Goal: Information Seeking & Learning: Compare options

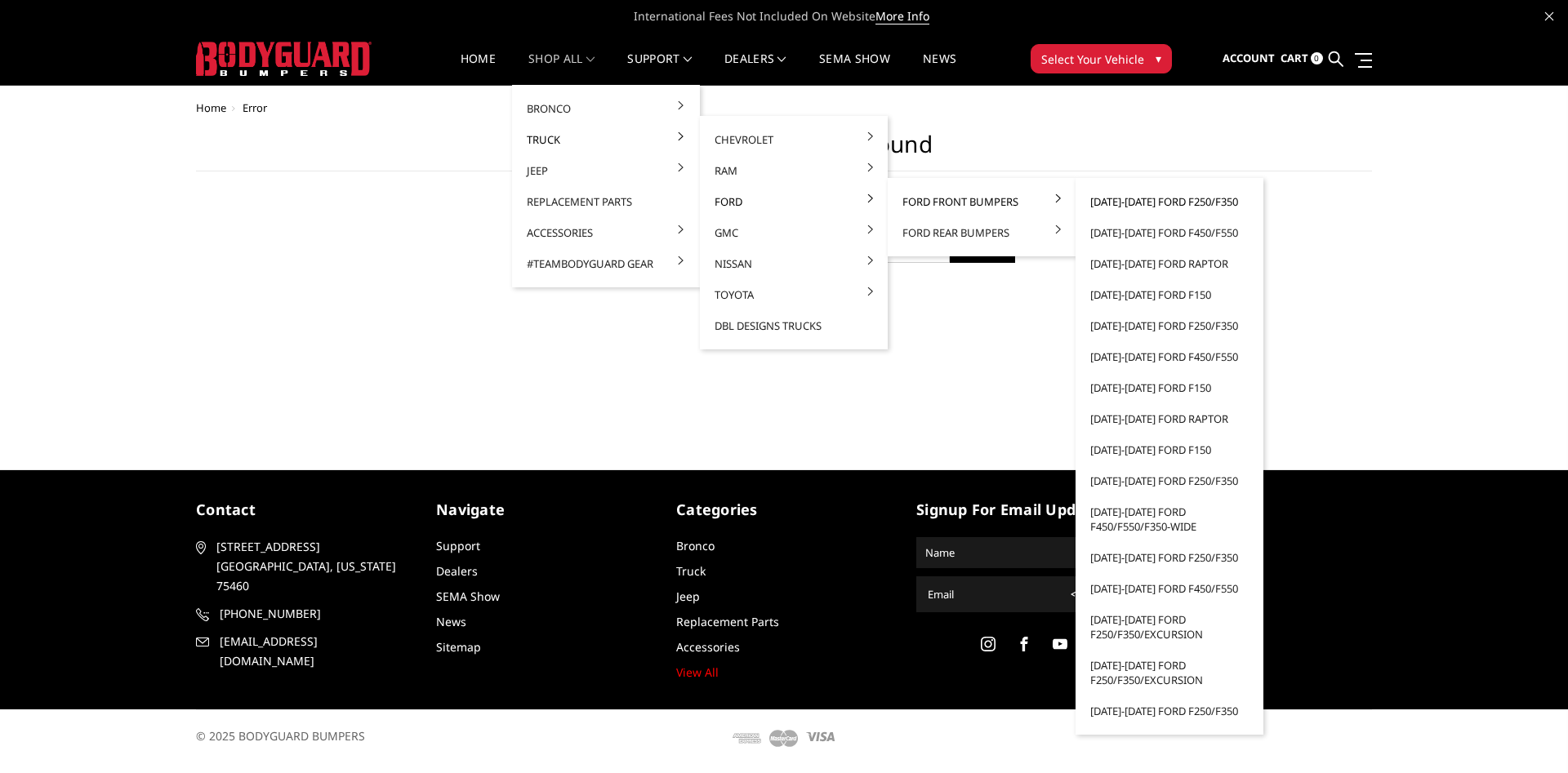
click at [1171, 203] on link "[DATE]-[DATE] Ford F250/F350" at bounding box center [1169, 201] width 174 height 31
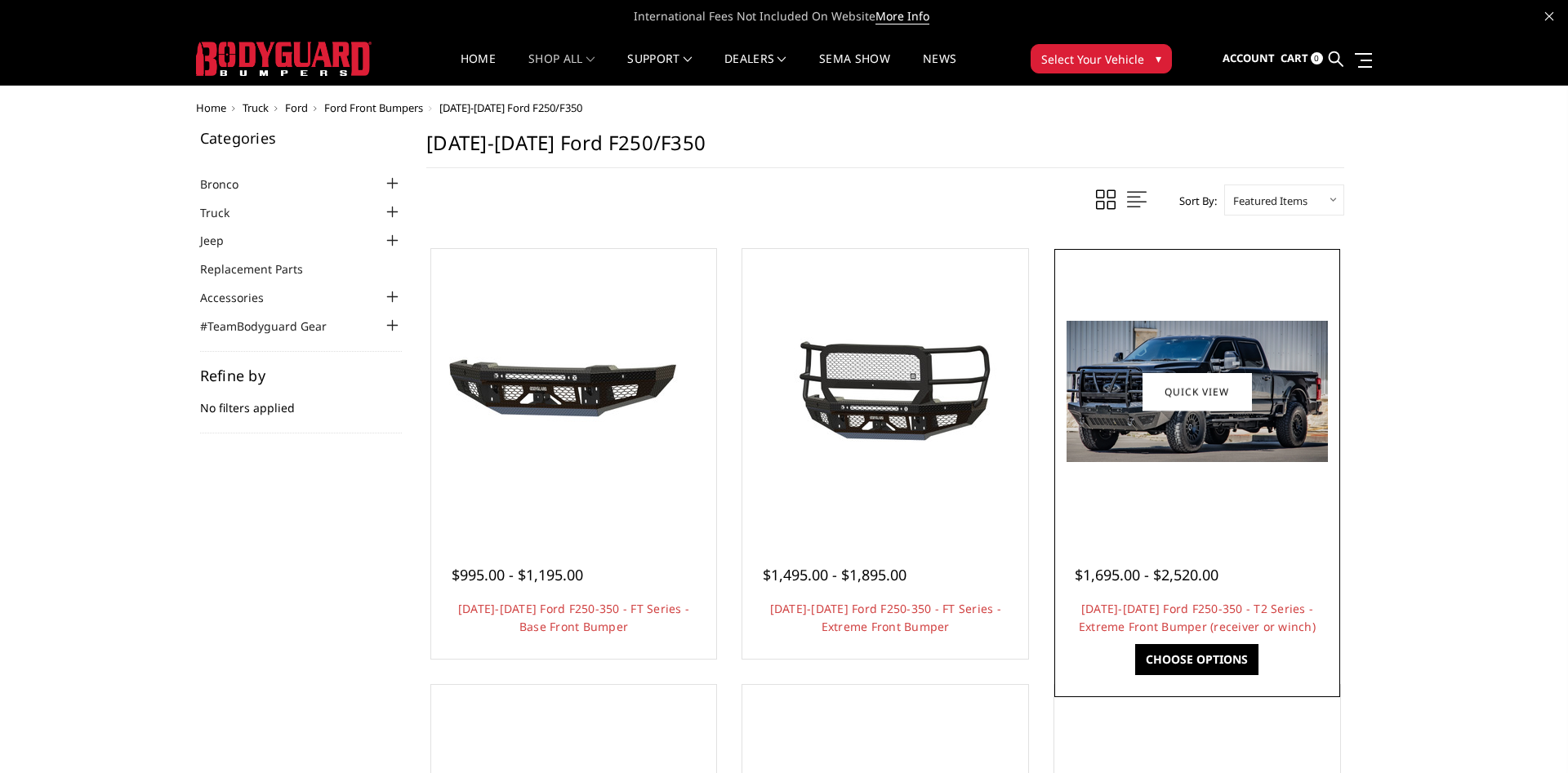
click at [1183, 430] on img at bounding box center [1197, 391] width 262 height 141
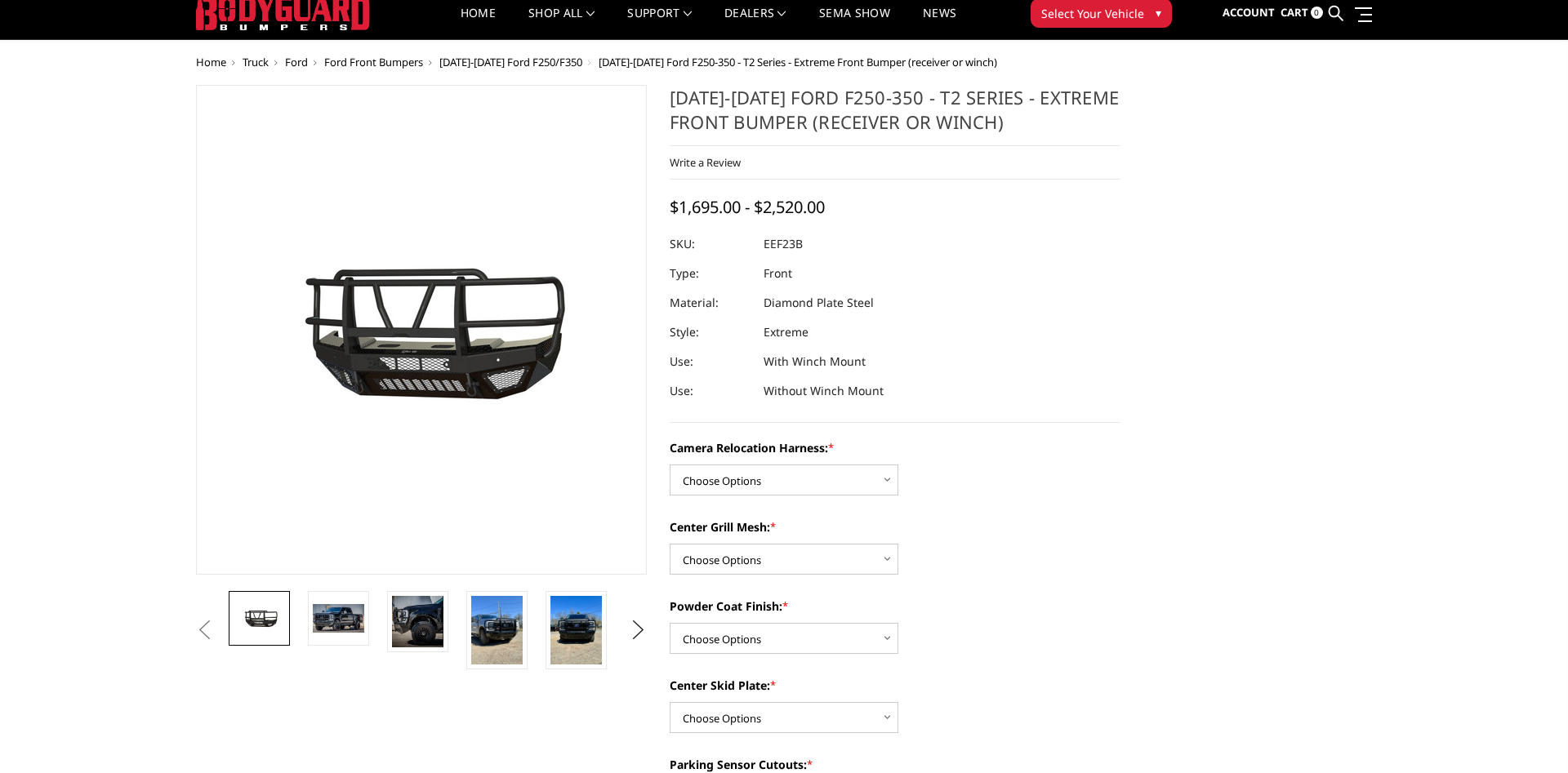
scroll to position [83, 0]
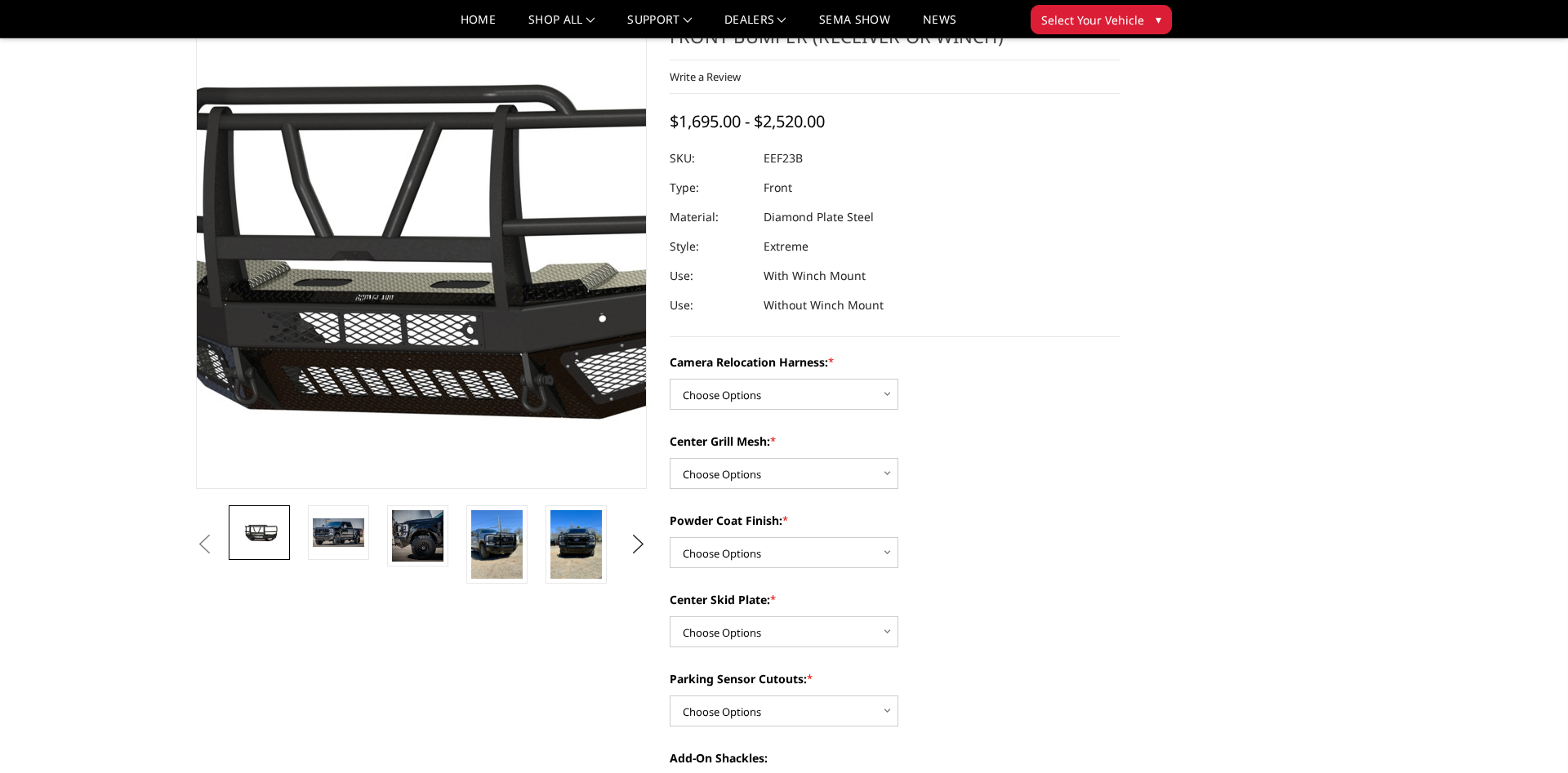
click at [434, 256] on img at bounding box center [406, 242] width 1045 height 583
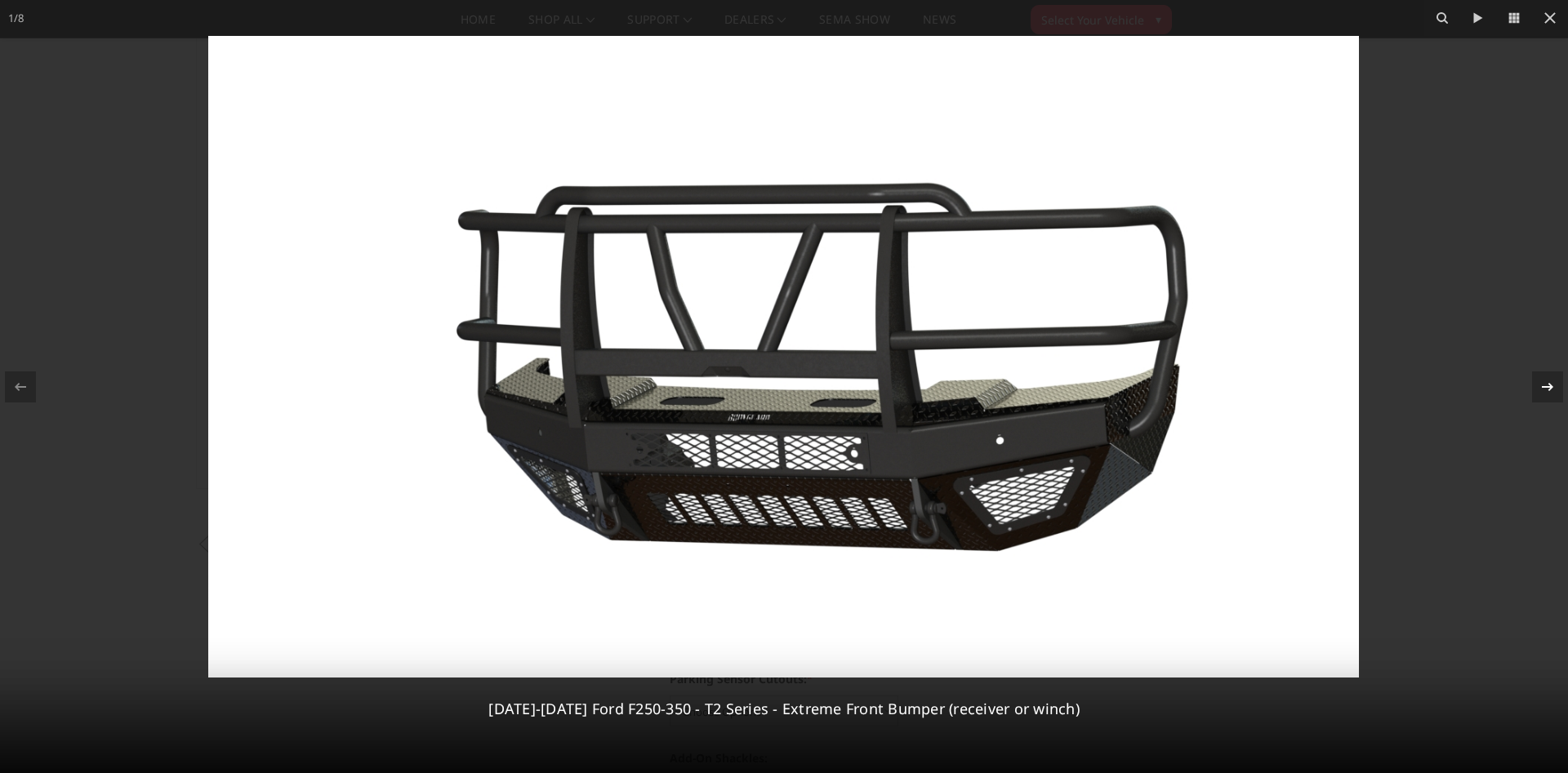
click at [1547, 381] on icon at bounding box center [1547, 387] width 20 height 20
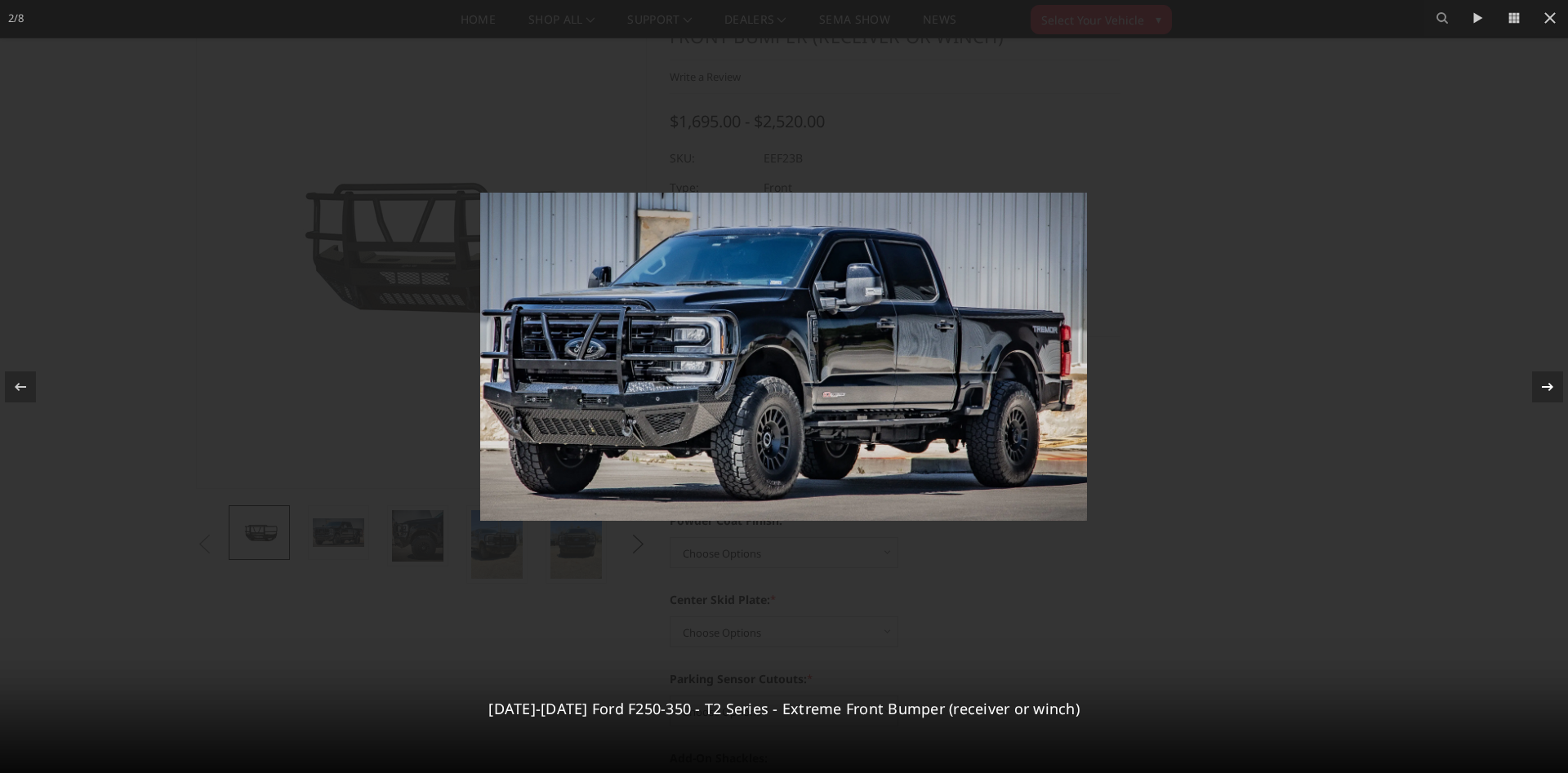
click at [1546, 383] on div "2 / 8 2023-2026 Ford F250-350 - T2 Series - Extreme Front Bumper (receiver or w…" at bounding box center [784, 386] width 1568 height 773
click at [1546, 383] on icon at bounding box center [1547, 387] width 20 height 20
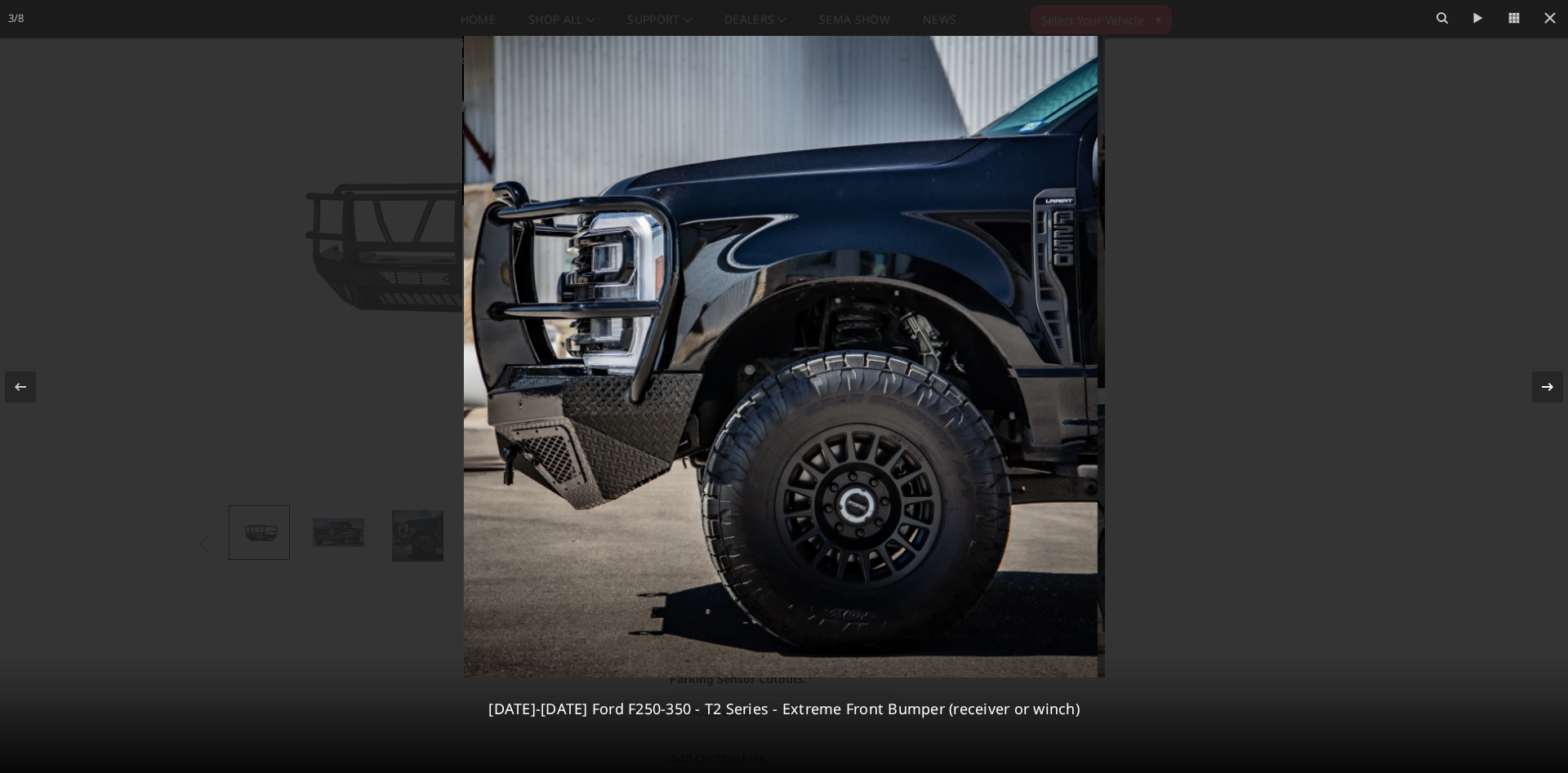
click at [1546, 383] on icon at bounding box center [1547, 387] width 20 height 20
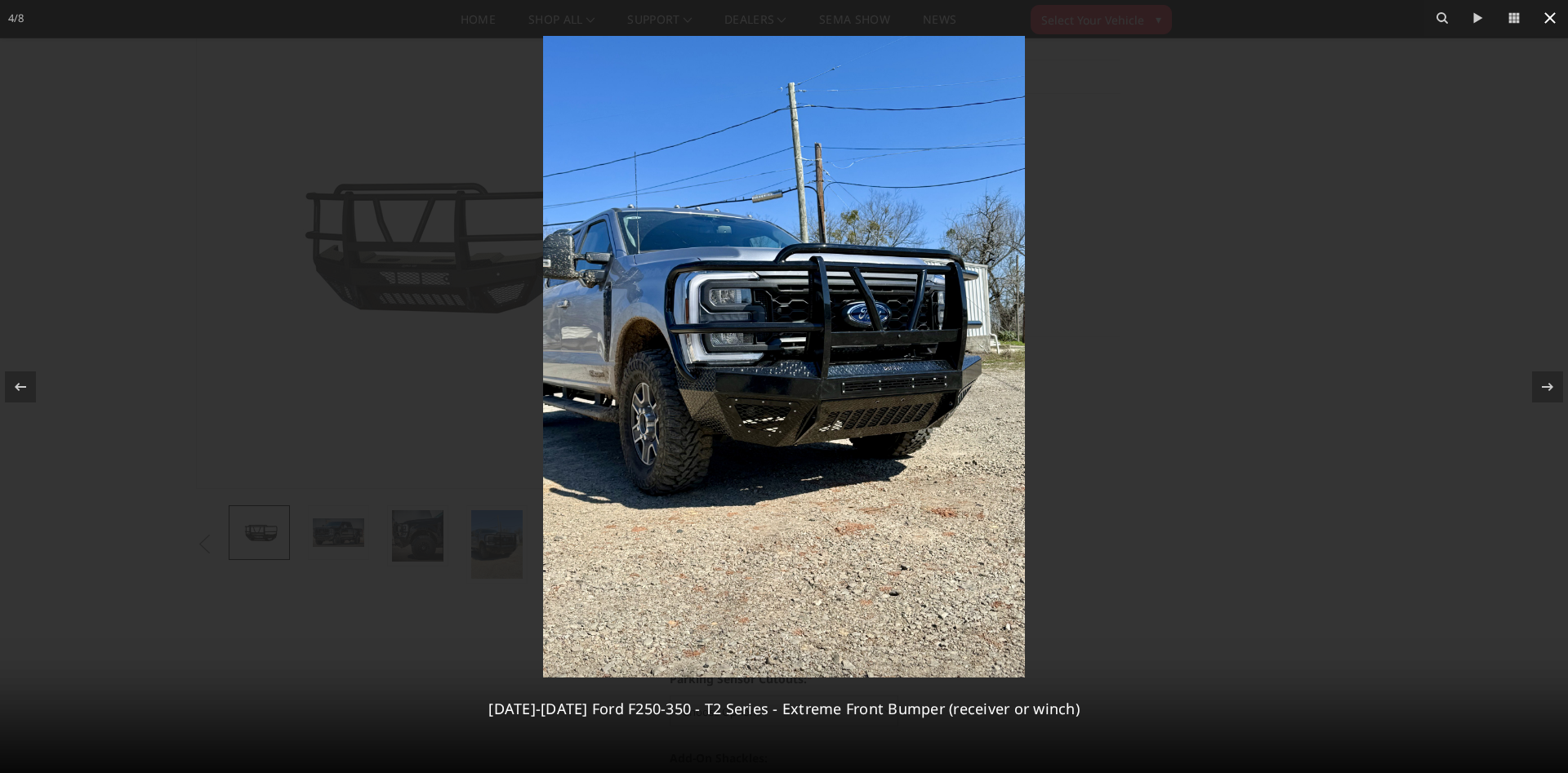
click at [1551, 19] on icon at bounding box center [1550, 18] width 12 height 12
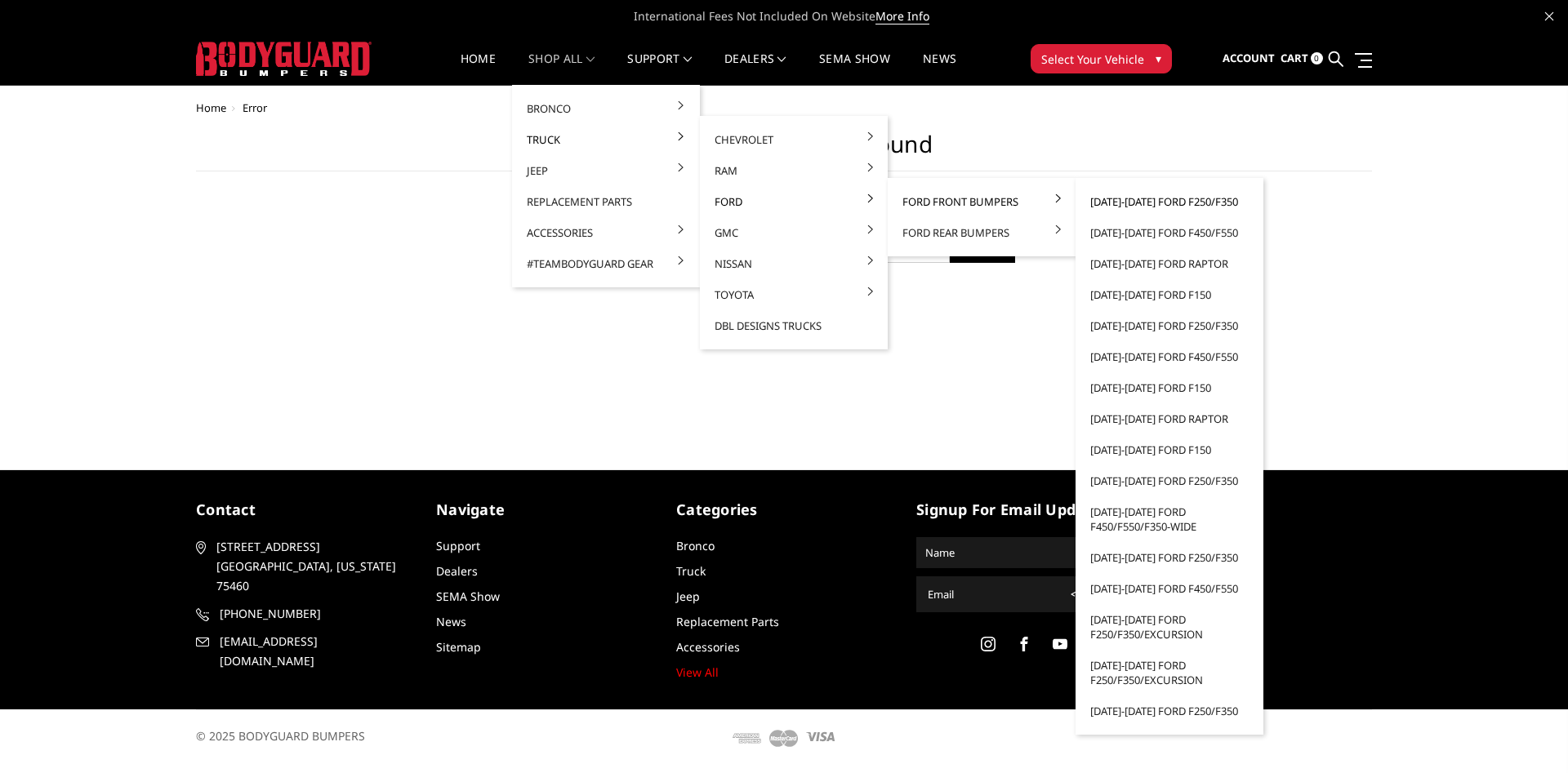
click at [1167, 198] on link "[DATE]-[DATE] Ford F250/F350" at bounding box center [1169, 201] width 174 height 31
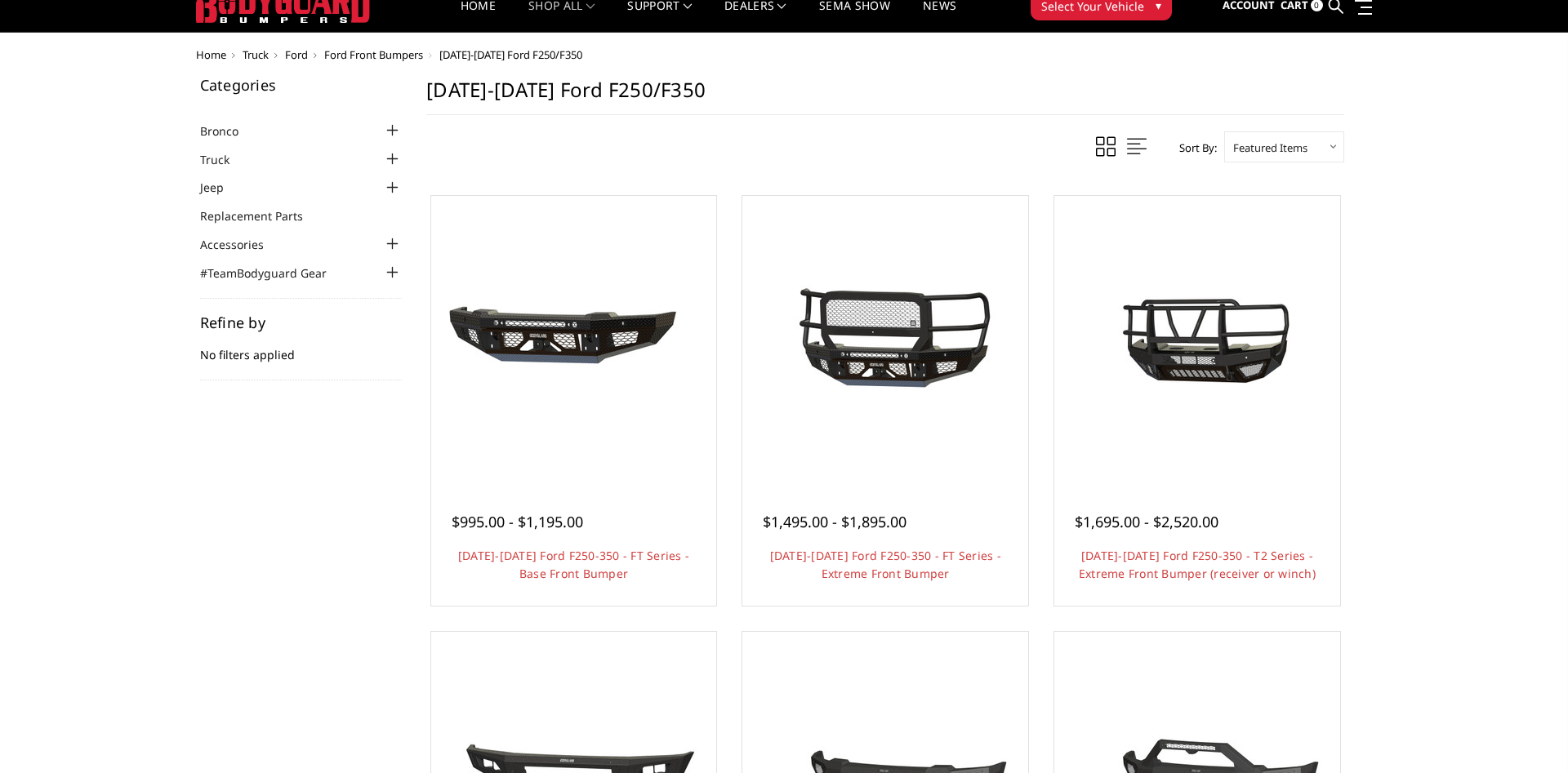
scroll to position [83, 0]
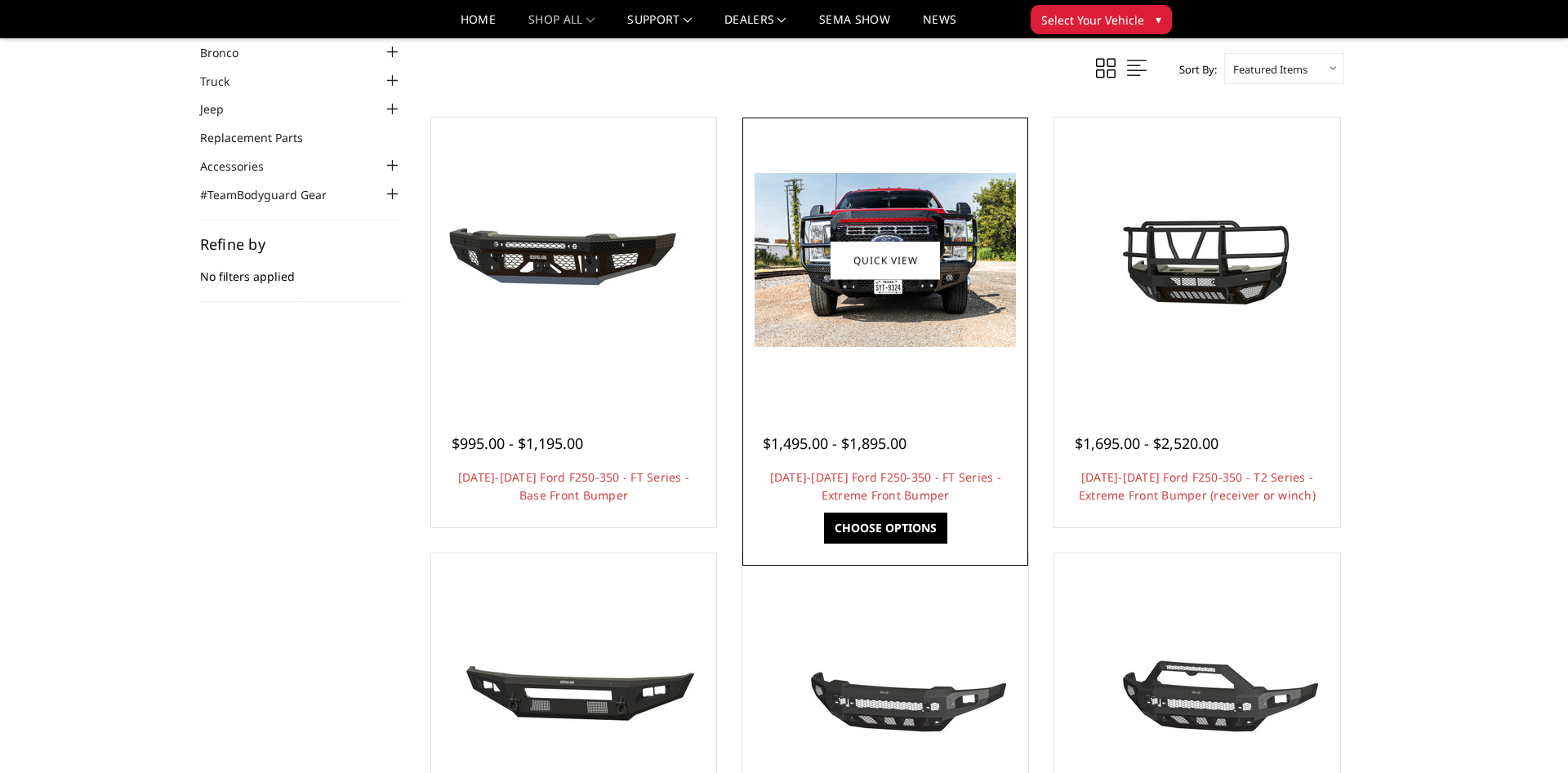
click at [902, 334] on img at bounding box center [885, 259] width 262 height 174
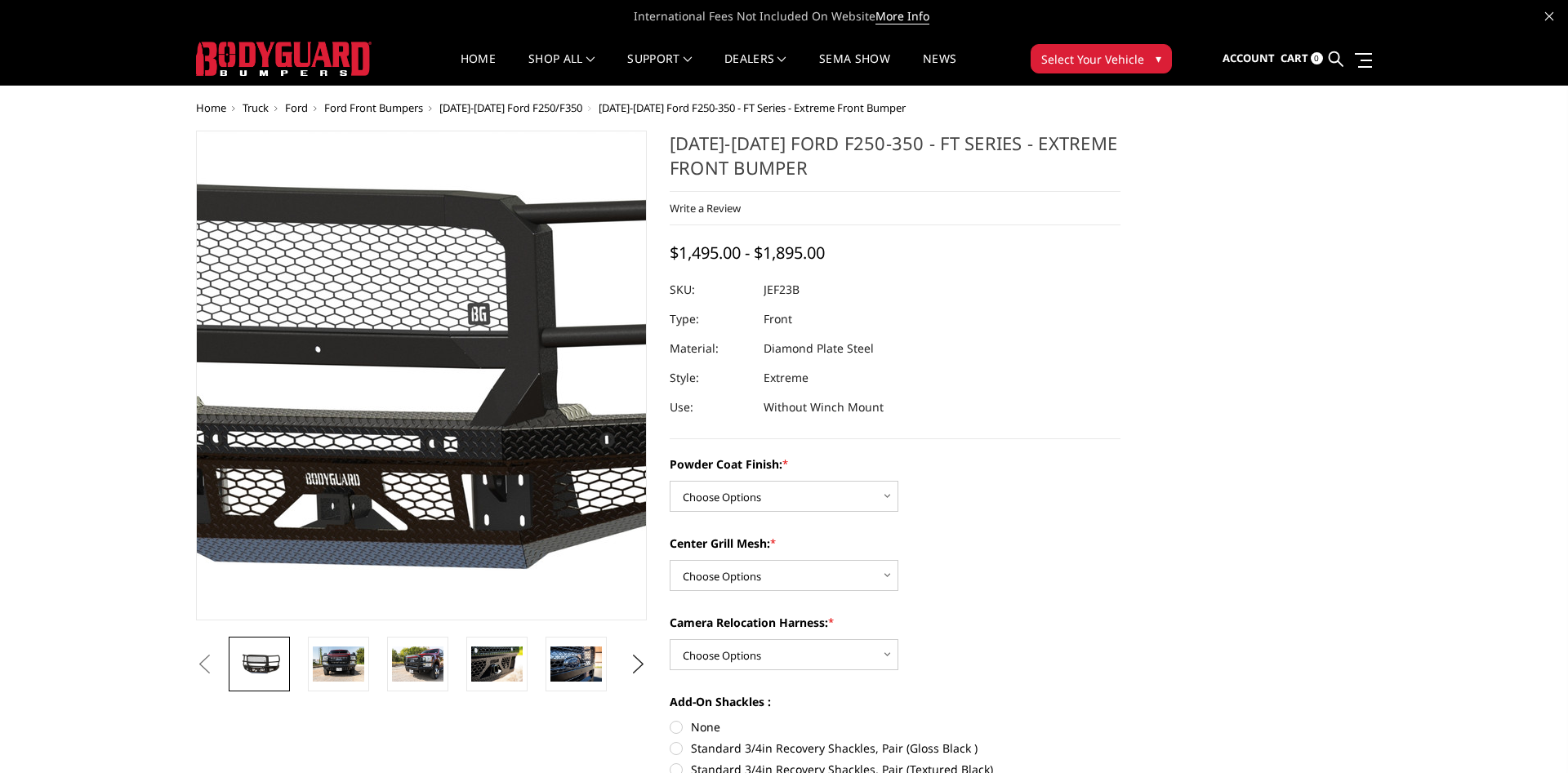
click at [463, 423] on img at bounding box center [367, 377] width 1045 height 489
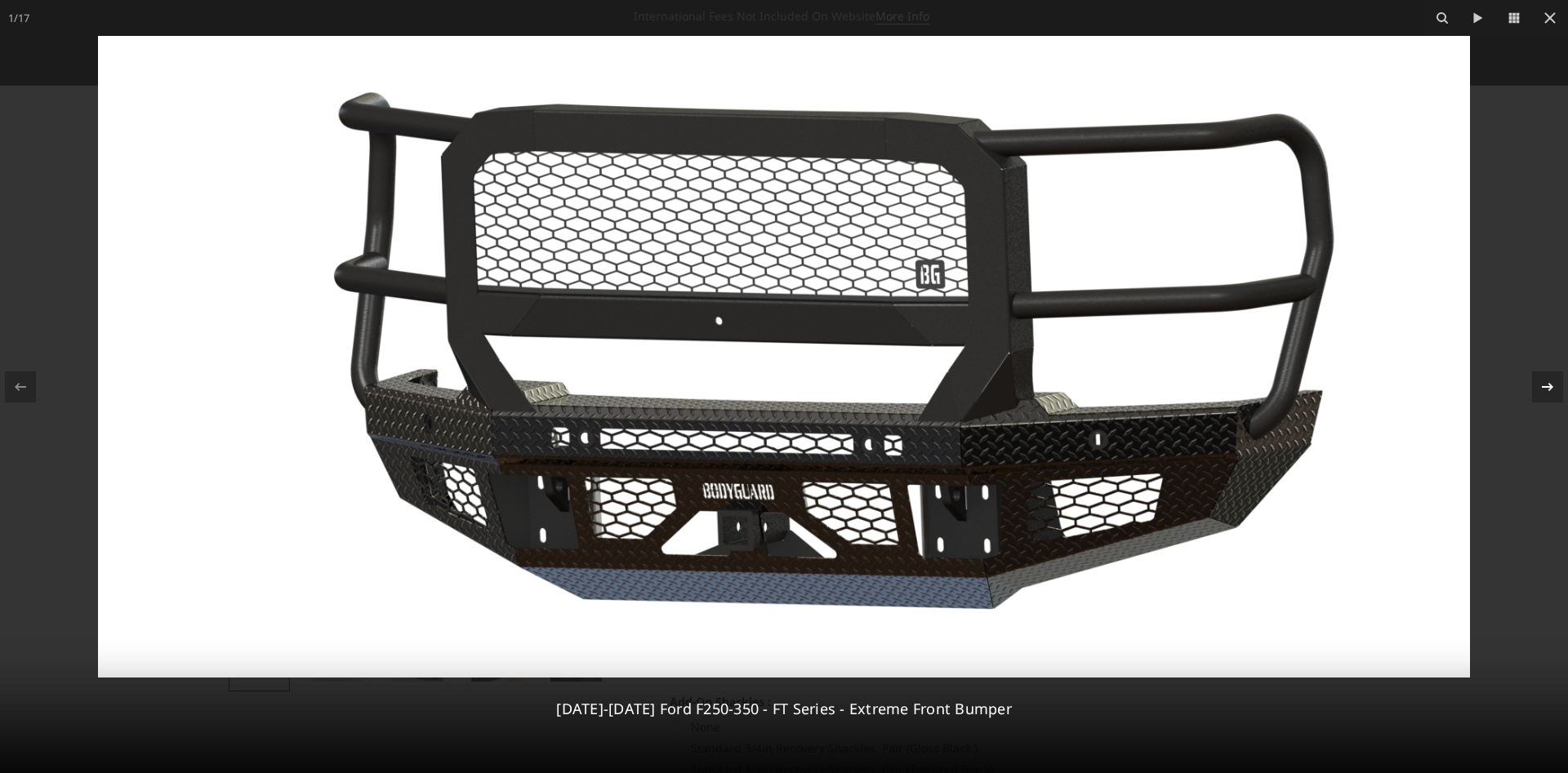
click at [1548, 386] on div "1 / [PHONE_NUMBER][DATE][DATE] Ford F250-350 - FT Series - Extreme Front Bumper" at bounding box center [784, 386] width 1568 height 773
click at [1548, 386] on icon at bounding box center [1547, 386] width 12 height 8
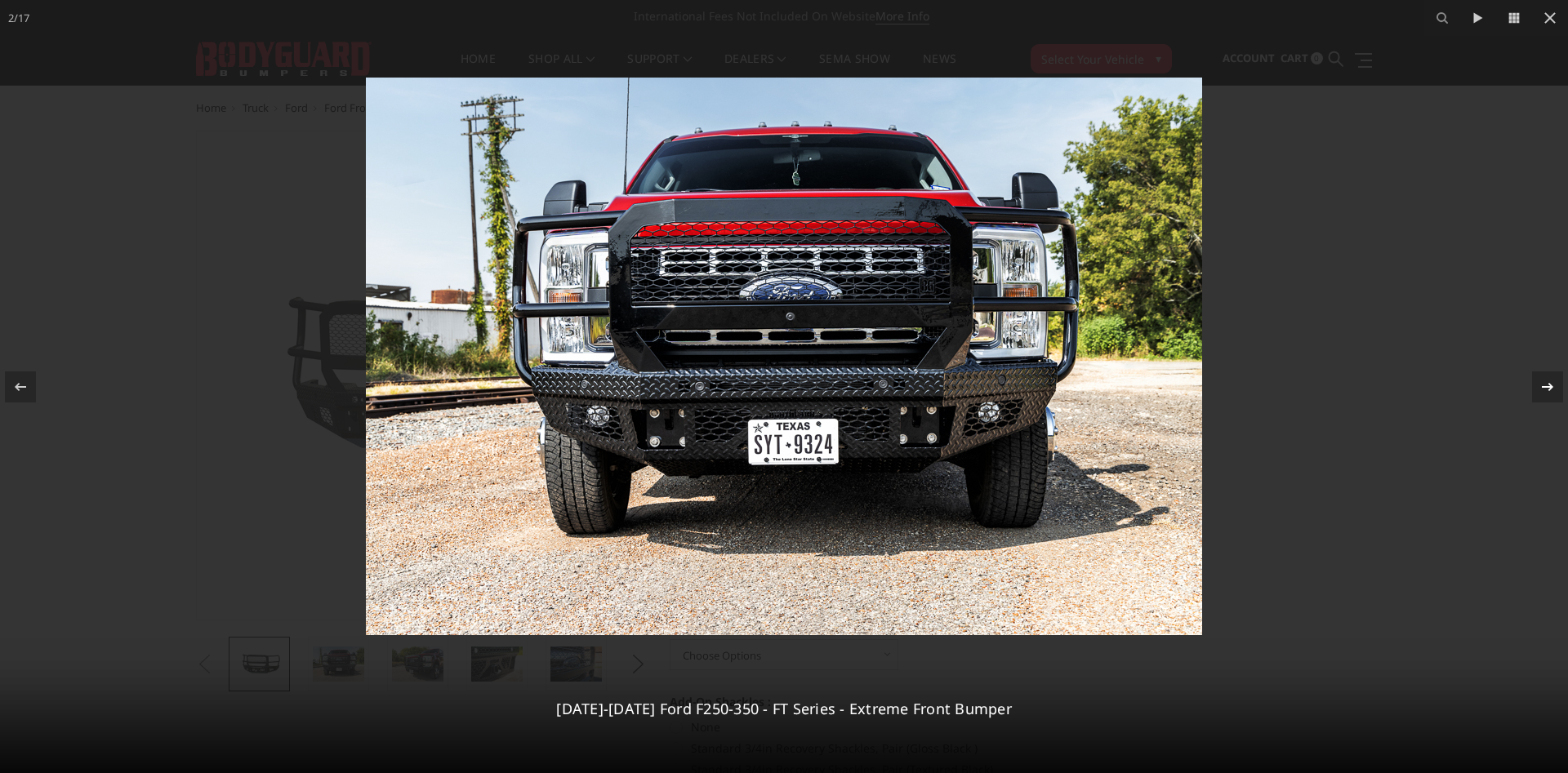
click at [1547, 386] on div "2 / [PHONE_NUMBER][DATE][DATE] Ford F250-350 - FT Series - Extreme Front Bumper" at bounding box center [784, 386] width 1568 height 773
click at [1550, 386] on icon at bounding box center [1547, 387] width 20 height 20
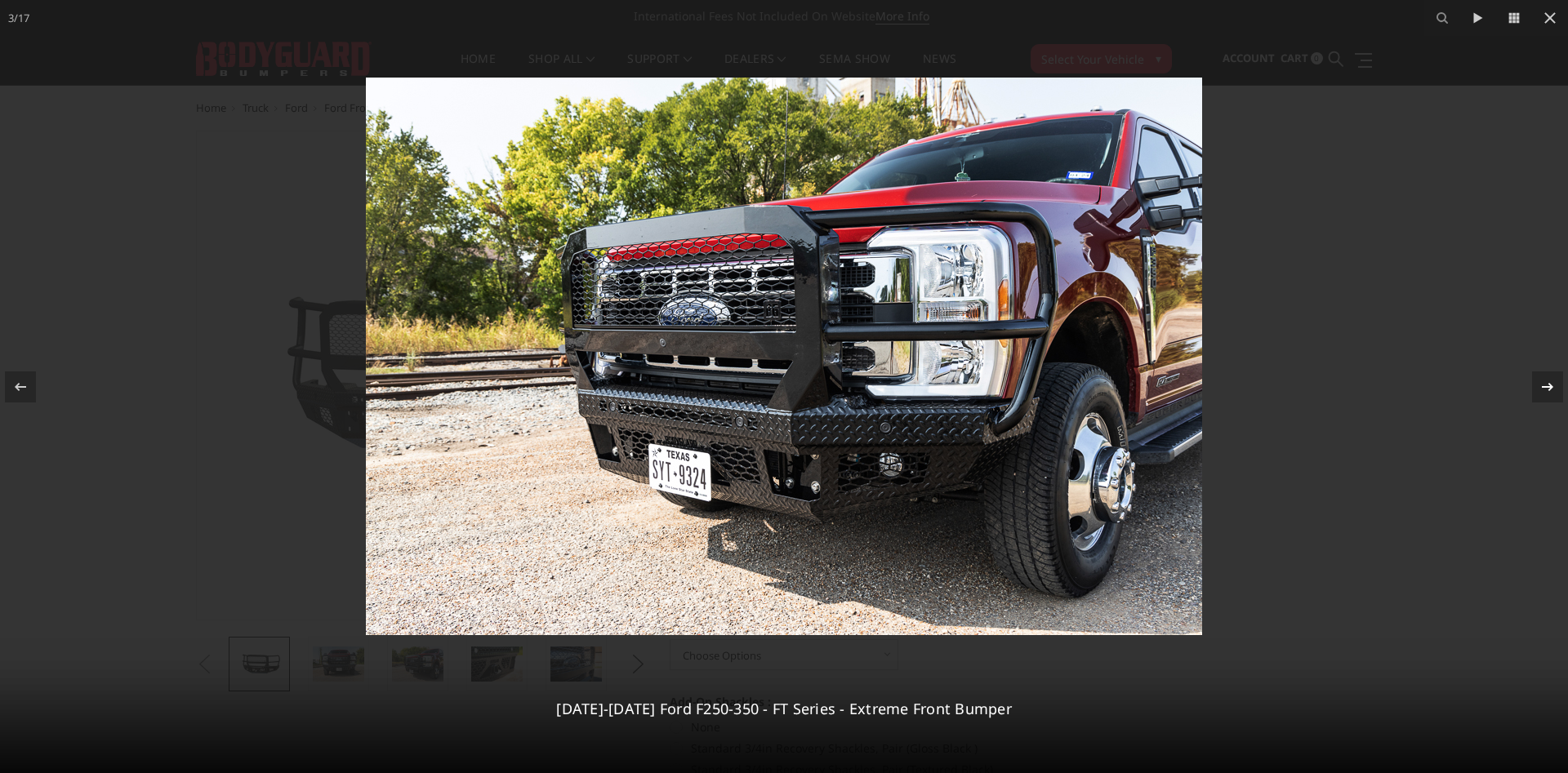
click at [1544, 386] on icon at bounding box center [1547, 387] width 20 height 20
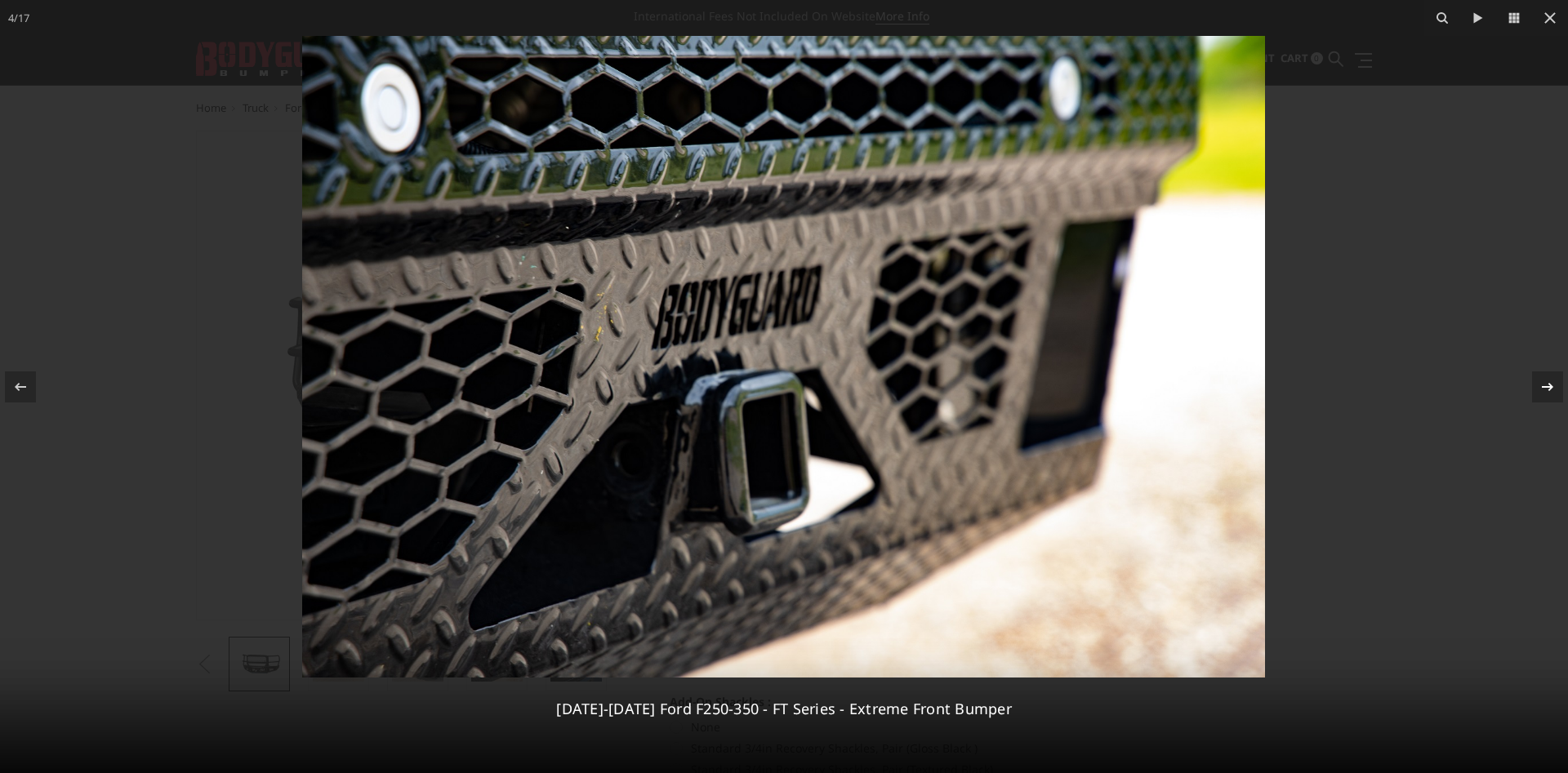
click at [1549, 386] on icon at bounding box center [1547, 386] width 12 height 8
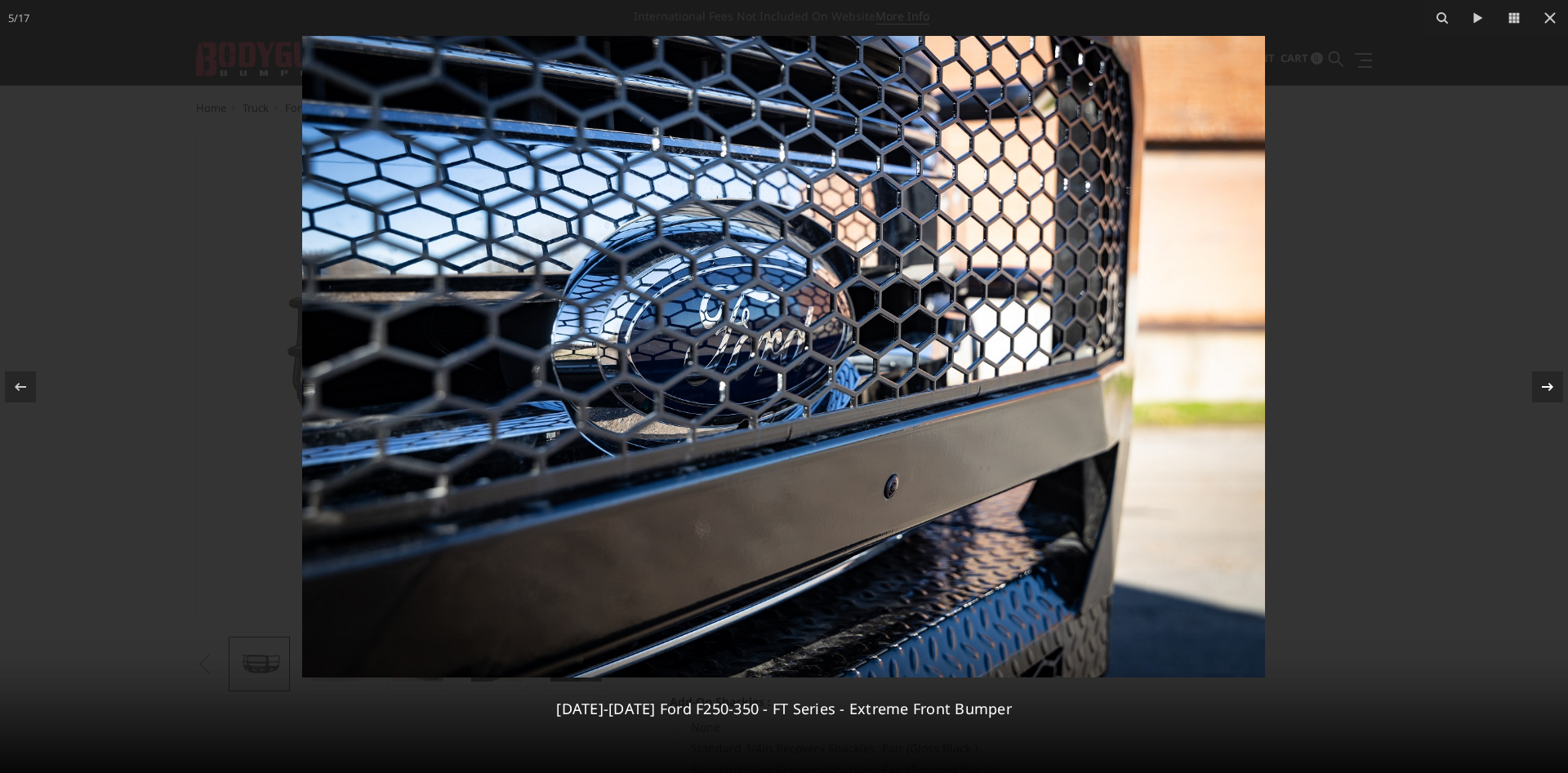
click at [1549, 386] on icon at bounding box center [1547, 386] width 12 height 8
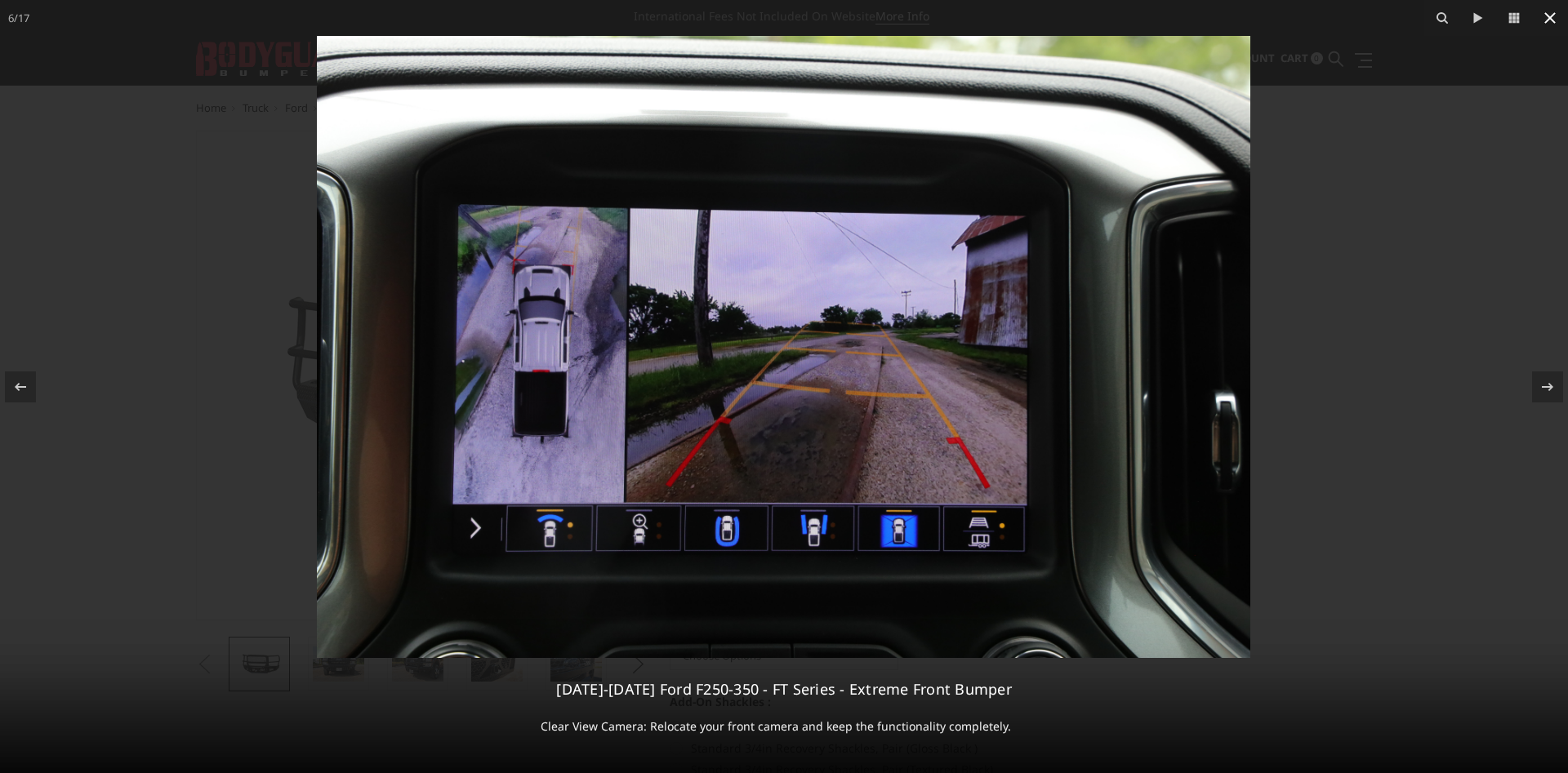
click at [1551, 13] on icon at bounding box center [1550, 18] width 20 height 20
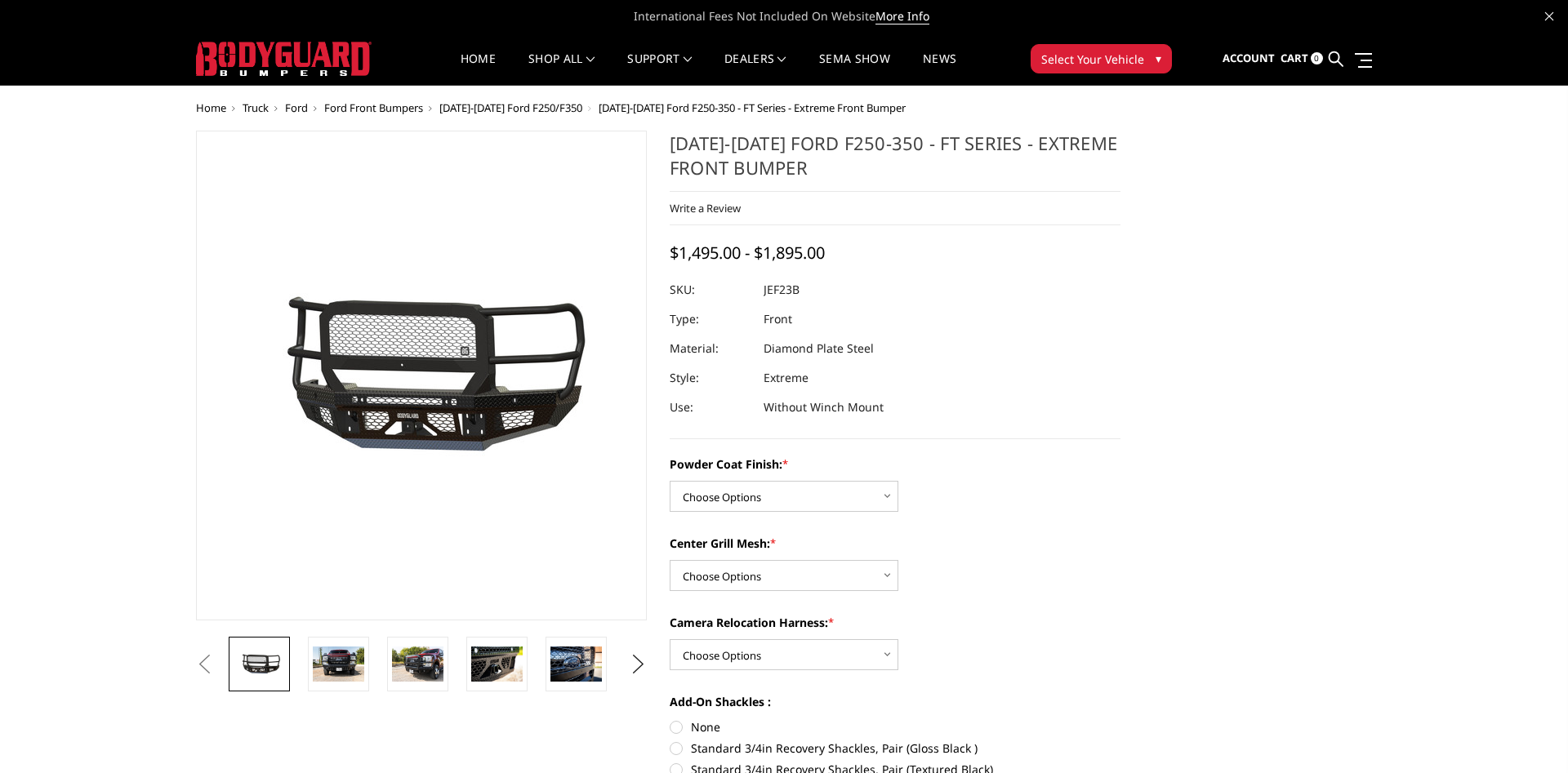
scroll to position [0, 234]
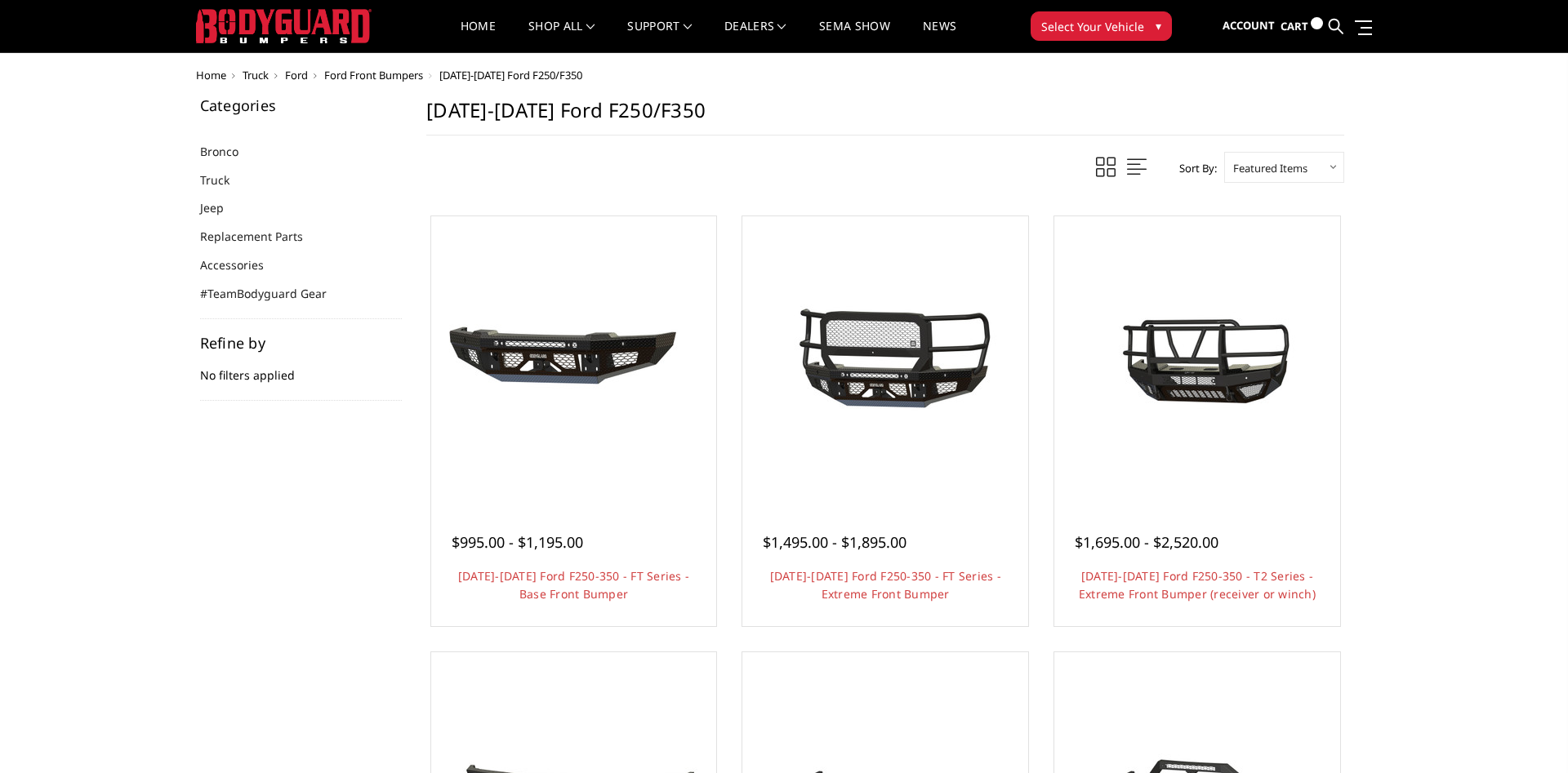
scroll to position [83, 0]
